Goal: Check status: Check status

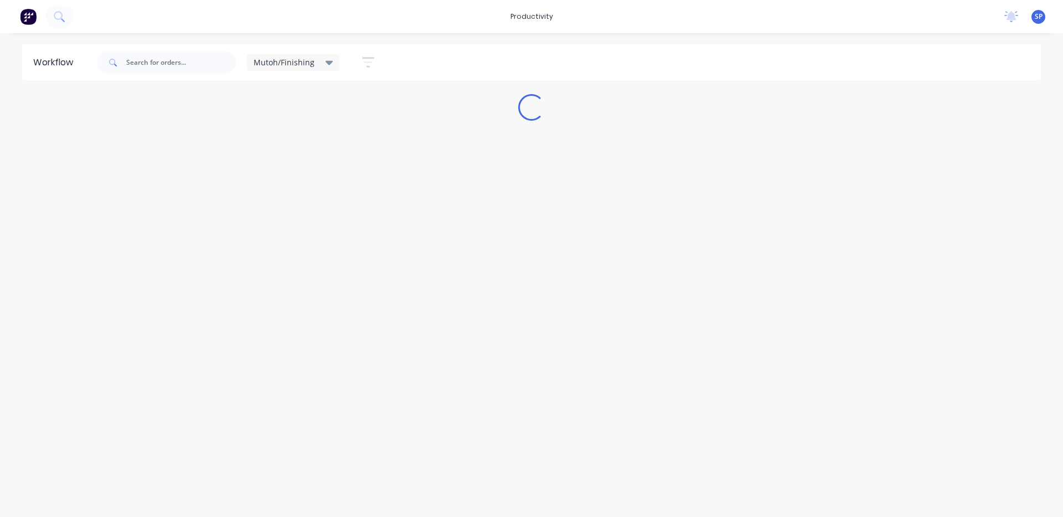
click at [327, 59] on icon at bounding box center [330, 62] width 8 height 12
click at [271, 144] on button "None" at bounding box center [314, 144] width 118 height 13
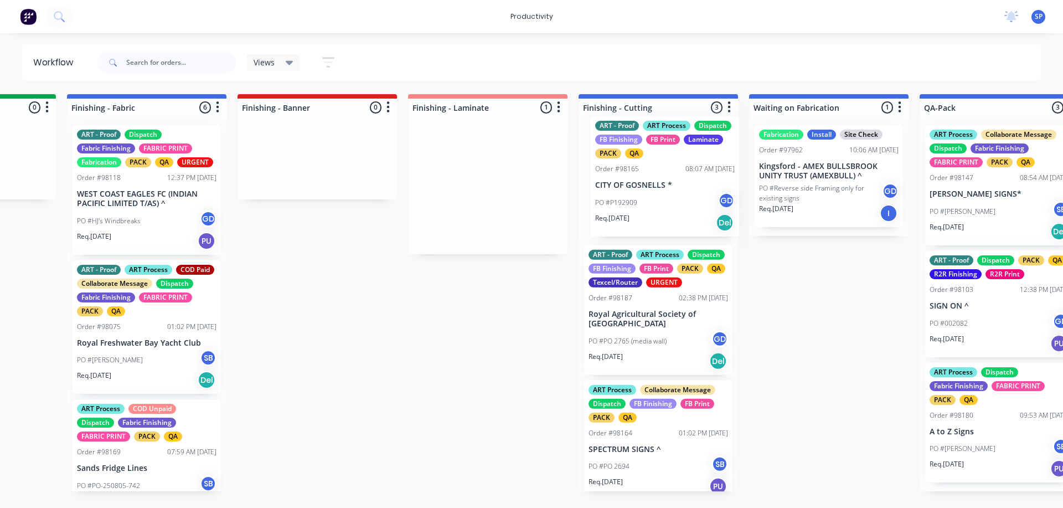
drag, startPoint x: 487, startPoint y: 187, endPoint x: 670, endPoint y: 178, distance: 183.5
click at [670, 178] on div "Submitted 3 Sort By Created date Required date Order number Customer name Most …" at bounding box center [116, 292] width 4256 height 397
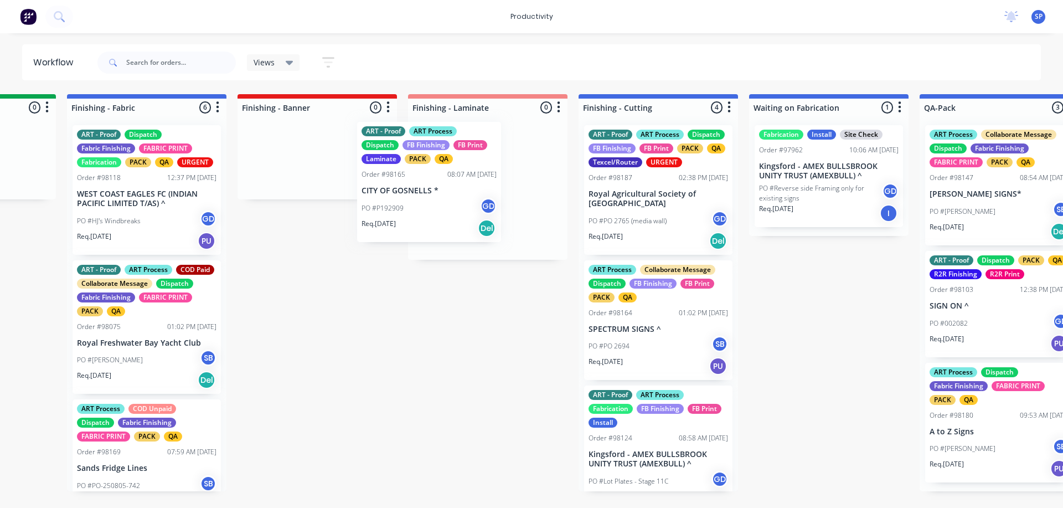
drag, startPoint x: 652, startPoint y: 207, endPoint x: 415, endPoint y: 201, distance: 236.5
click at [416, 202] on div "Submitted 3 Sort By Created date Required date Order number Customer name Most …" at bounding box center [116, 292] width 4256 height 397
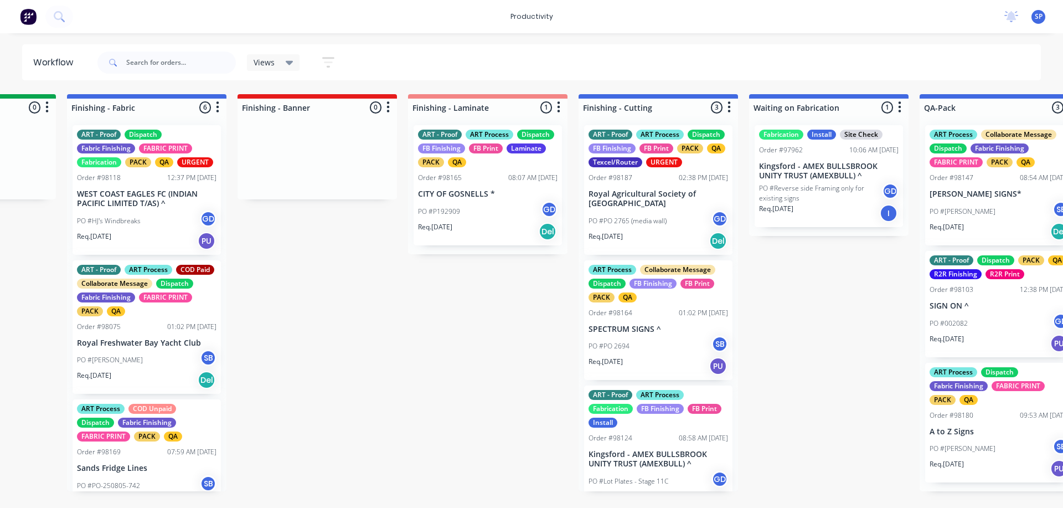
click at [621, 203] on p "Royal Agricultural Society of [GEOGRAPHIC_DATA]" at bounding box center [659, 198] width 140 height 19
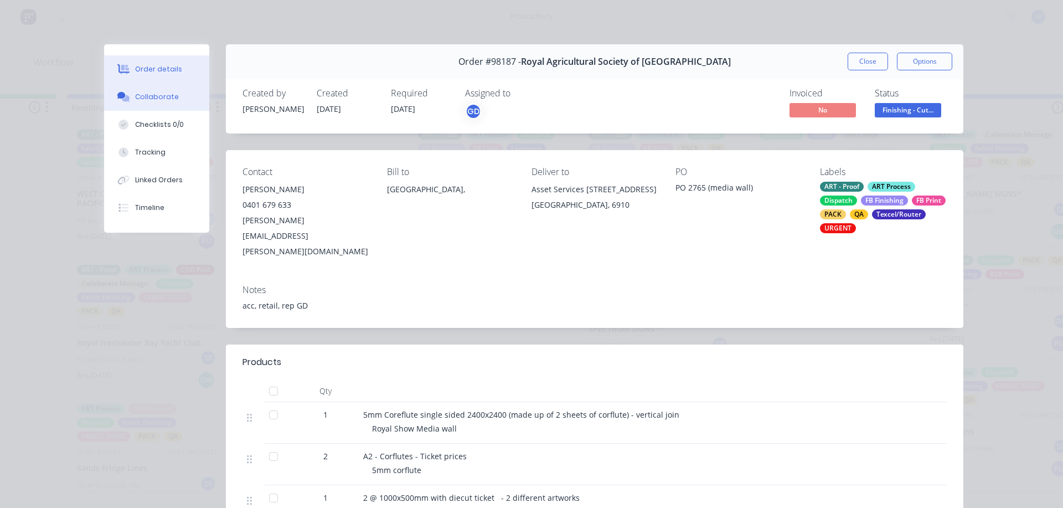
click at [151, 97] on div "Collaborate" at bounding box center [157, 97] width 44 height 10
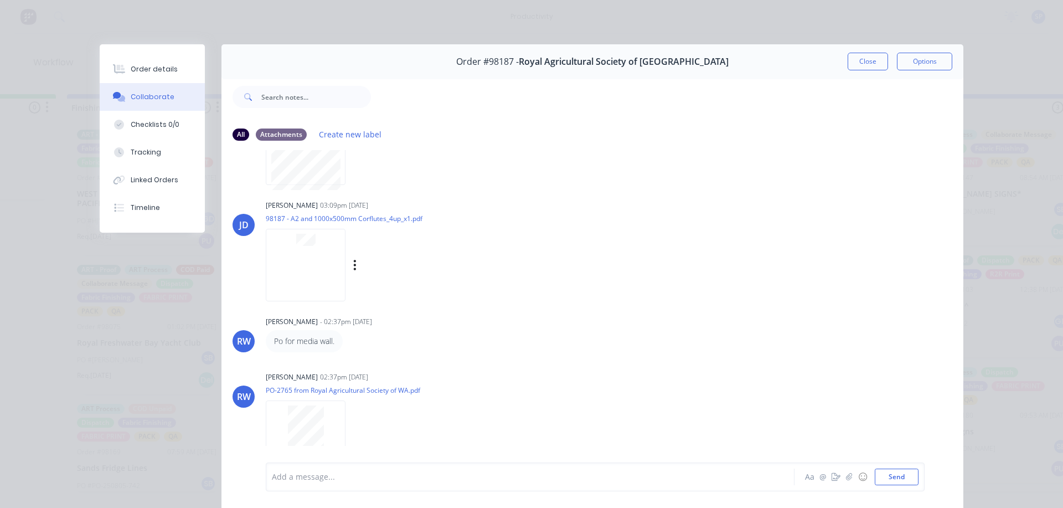
scroll to position [94, 0]
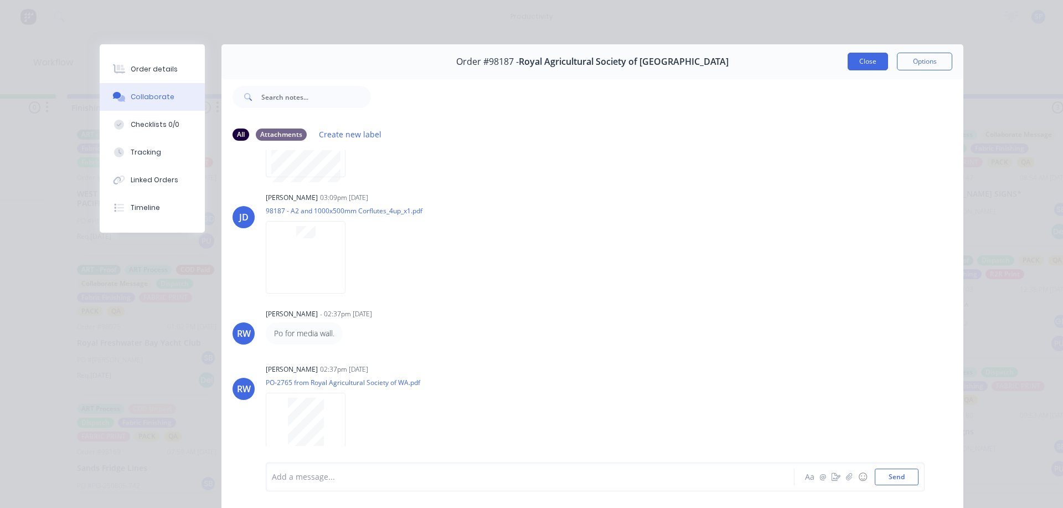
click at [861, 65] on button "Close" at bounding box center [868, 62] width 40 height 18
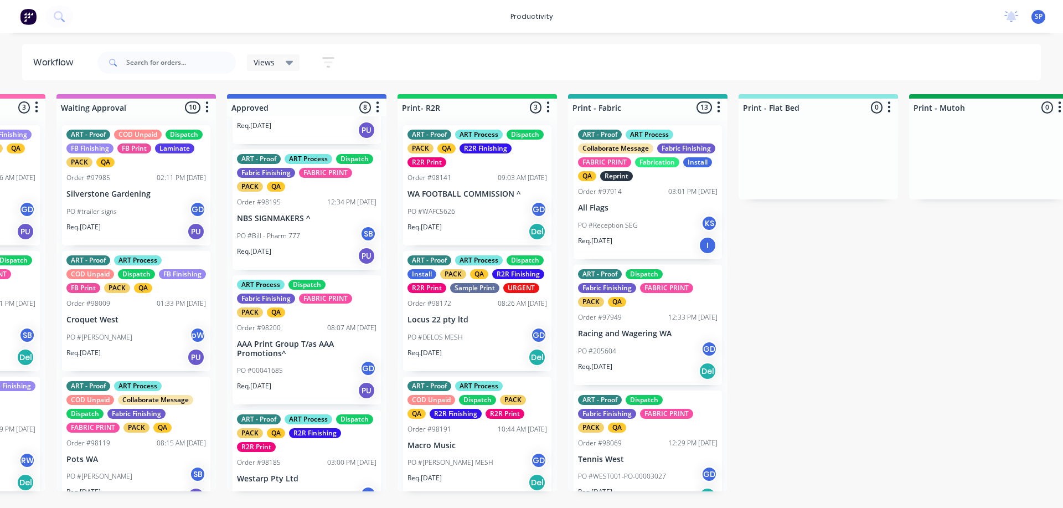
scroll to position [485, 0]
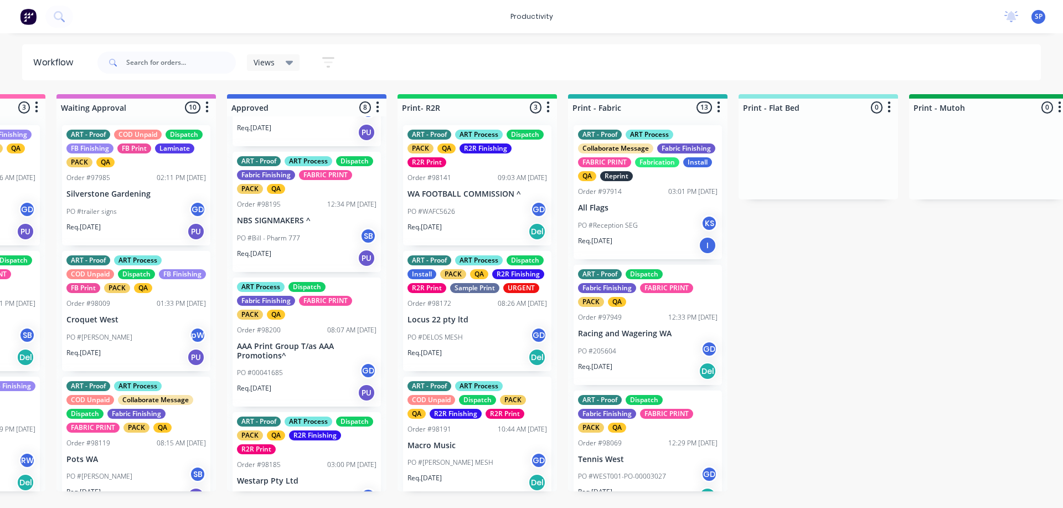
click at [297, 366] on div "PO #00041685 GD" at bounding box center [307, 372] width 140 height 21
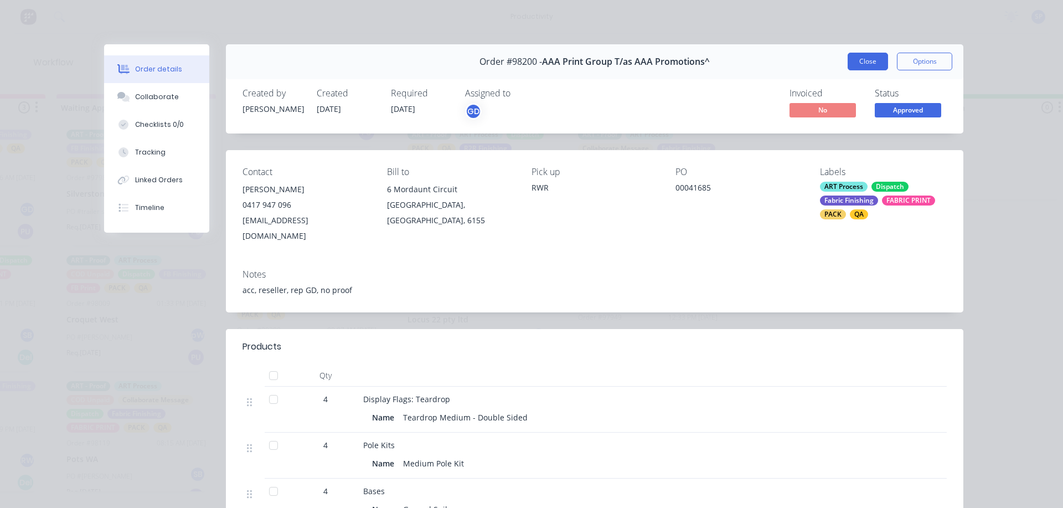
click at [851, 61] on button "Close" at bounding box center [868, 62] width 40 height 18
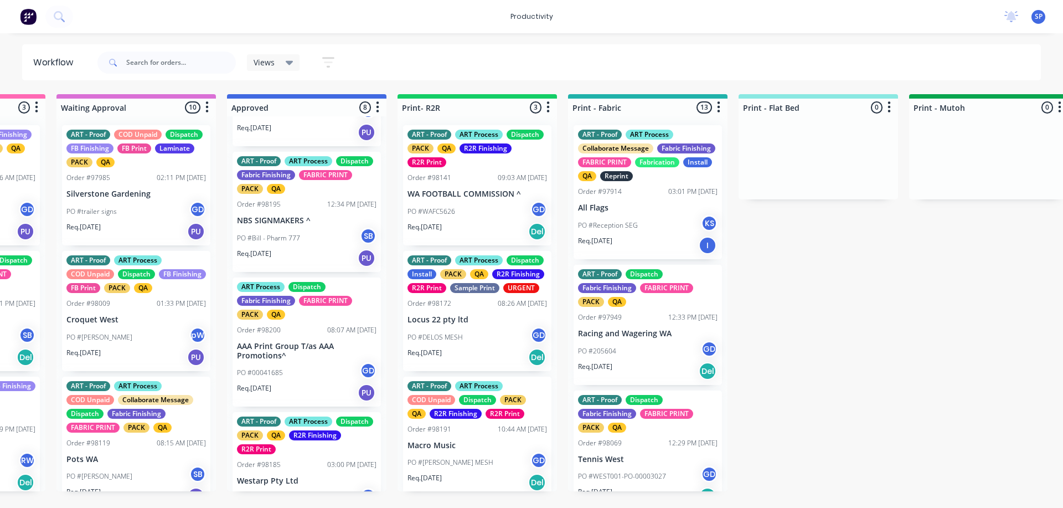
click at [286, 217] on p "NBS SIGNMAKERS ^" at bounding box center [307, 220] width 140 height 9
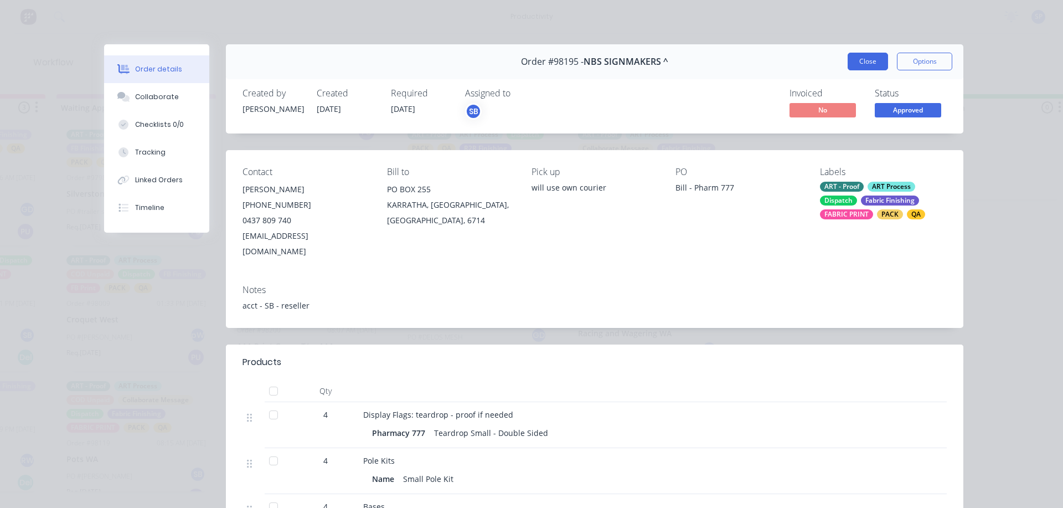
click at [864, 63] on button "Close" at bounding box center [868, 62] width 40 height 18
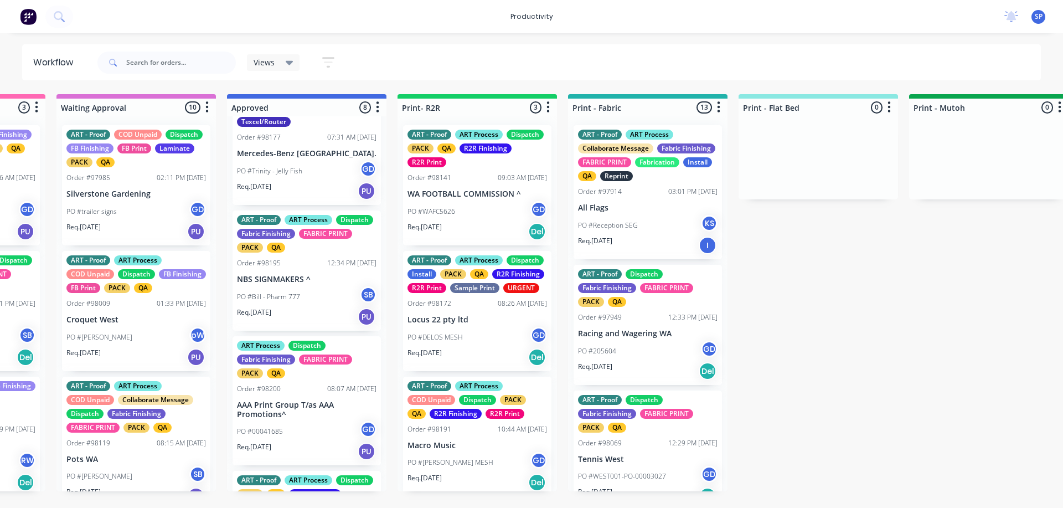
scroll to position [374, 0]
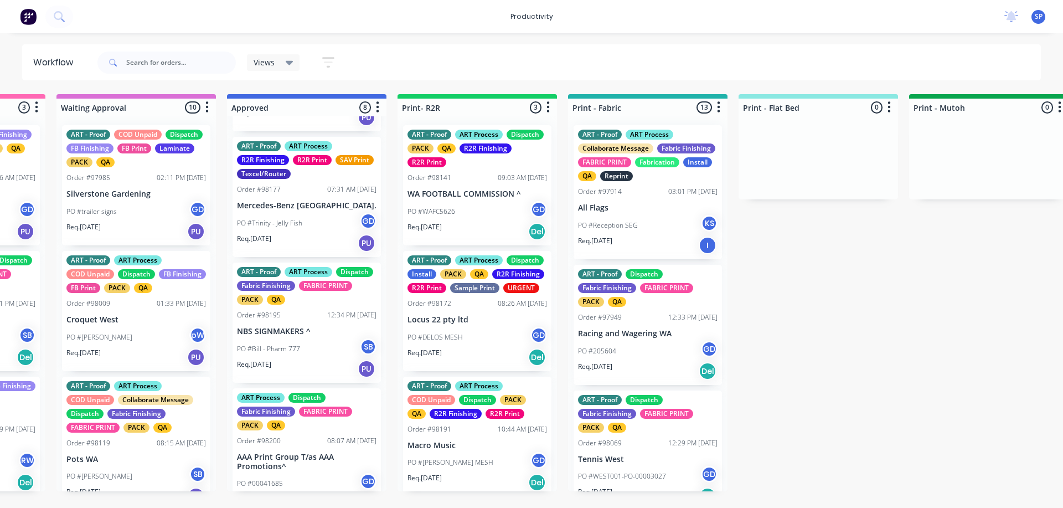
click at [282, 196] on div "ART - Proof ART Process R2R Finishing R2R Print SAV Print Texcel/Router Order #…" at bounding box center [307, 197] width 148 height 120
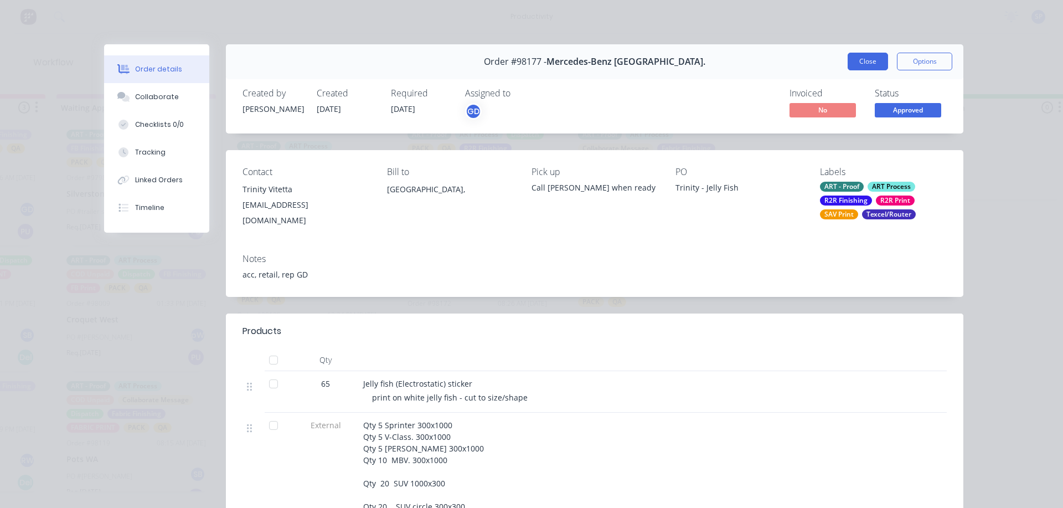
click at [866, 60] on button "Close" at bounding box center [868, 62] width 40 height 18
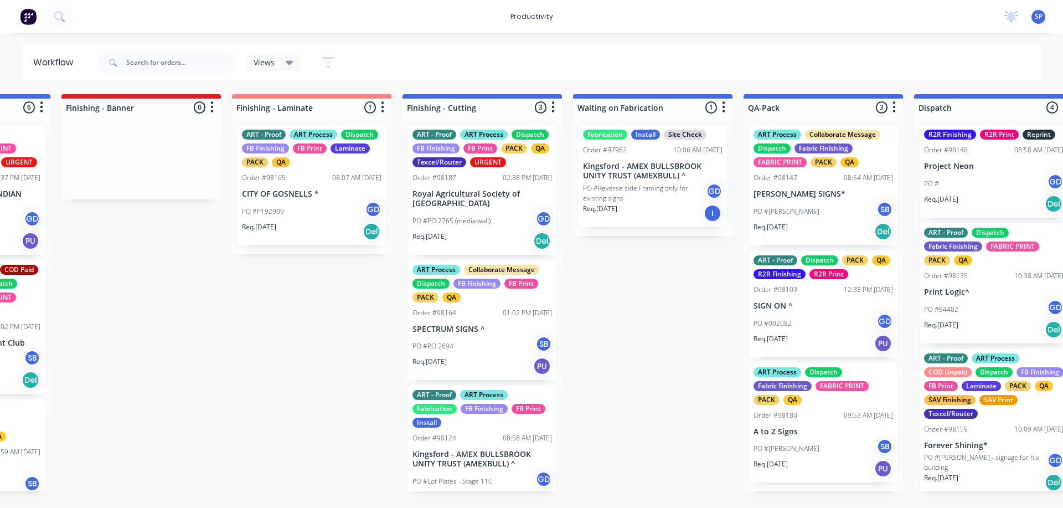
scroll to position [0, 2191]
